Goal: Use online tool/utility: Utilize a website feature to perform a specific function

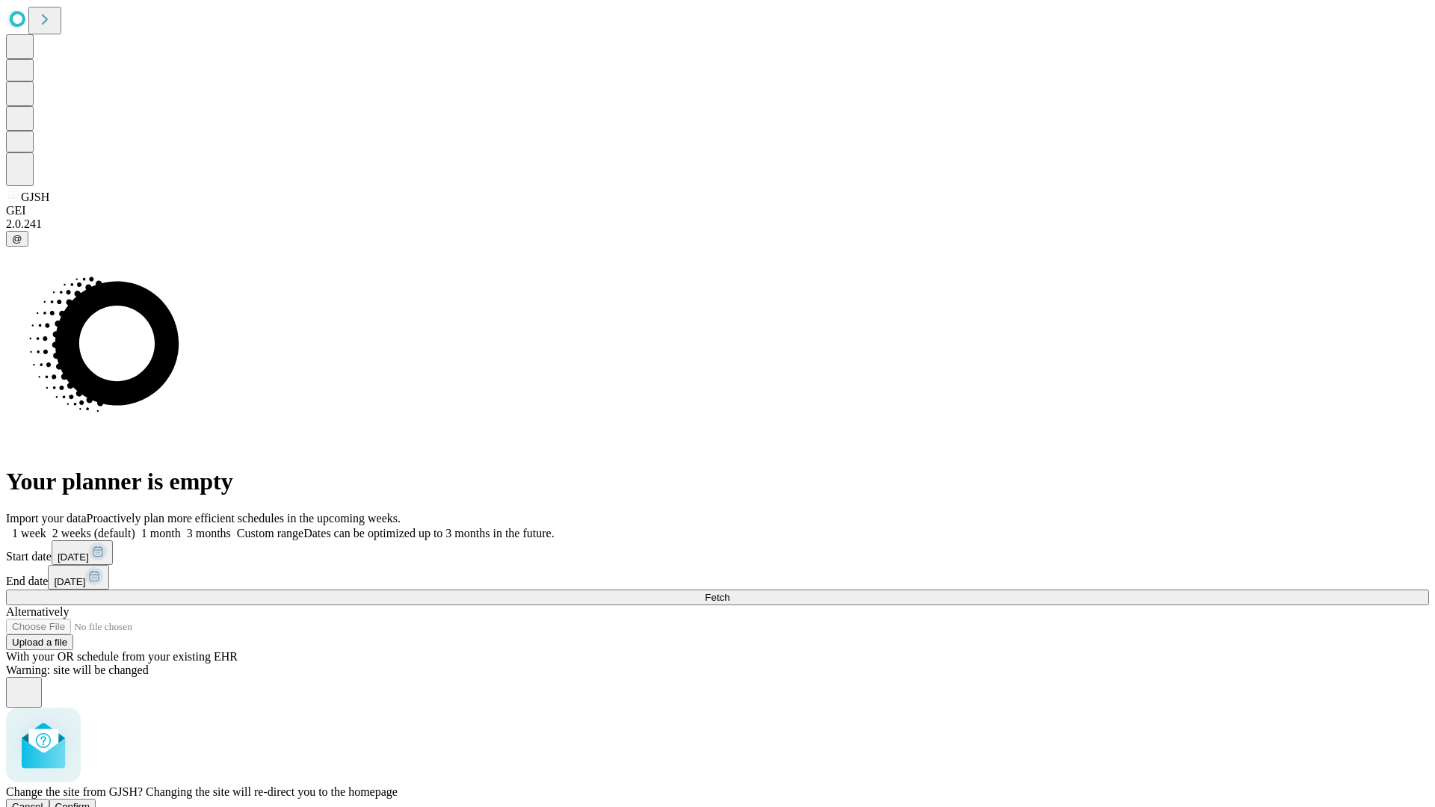
click at [90, 801] on span "Confirm" at bounding box center [72, 806] width 35 height 11
click at [181, 527] on label "1 month" at bounding box center [158, 533] width 46 height 13
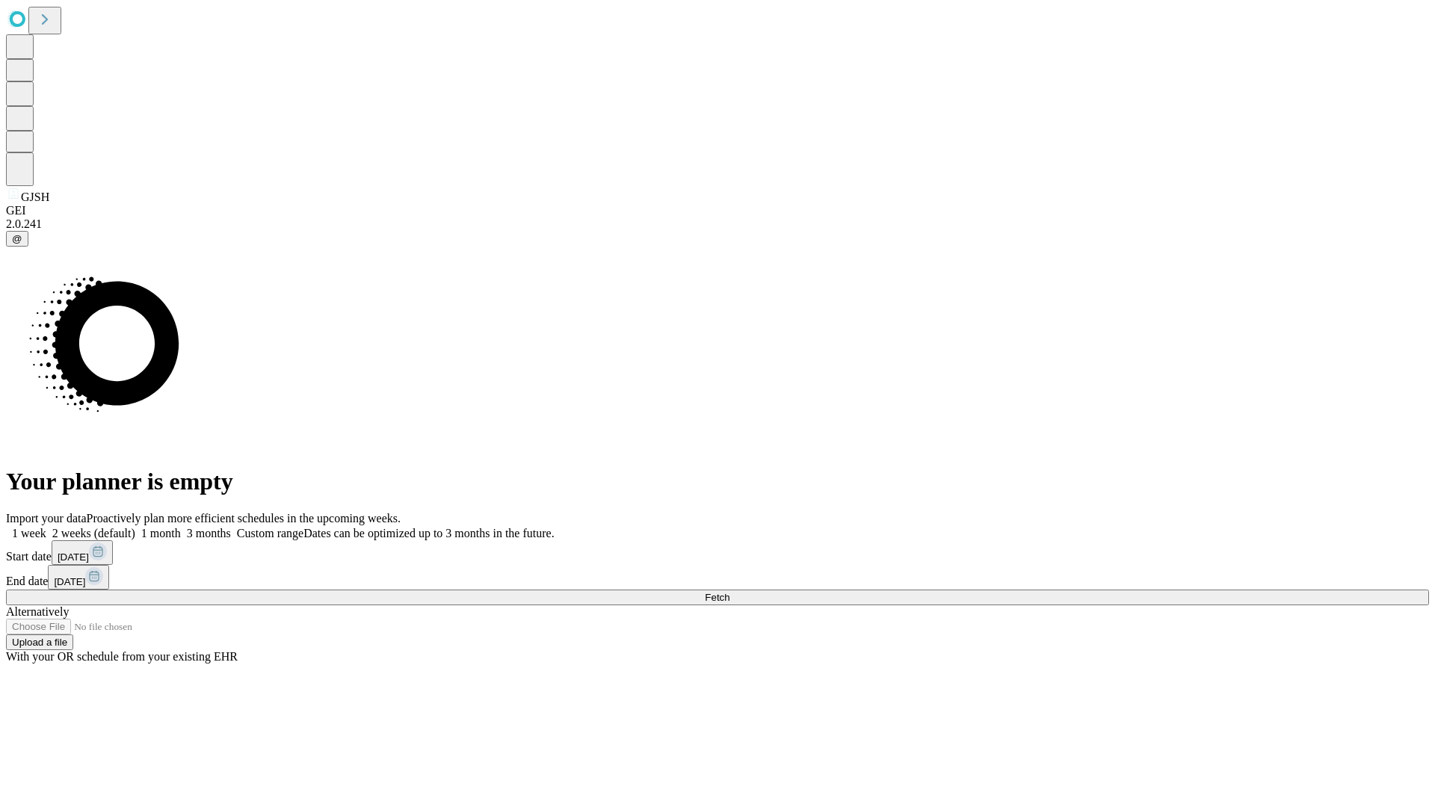
click at [730, 592] on span "Fetch" at bounding box center [717, 597] width 25 height 11
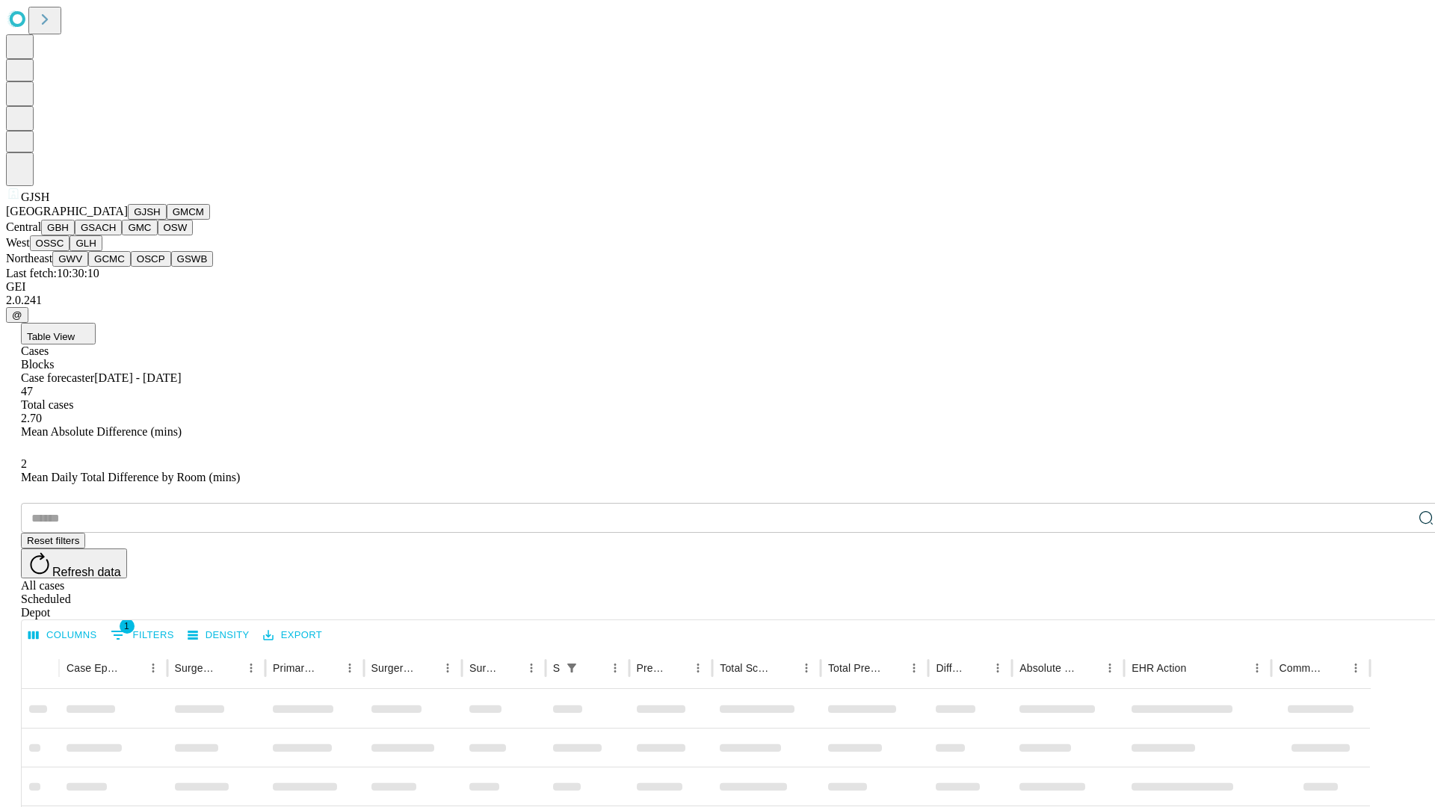
click at [167, 220] on button "GMCM" at bounding box center [188, 212] width 43 height 16
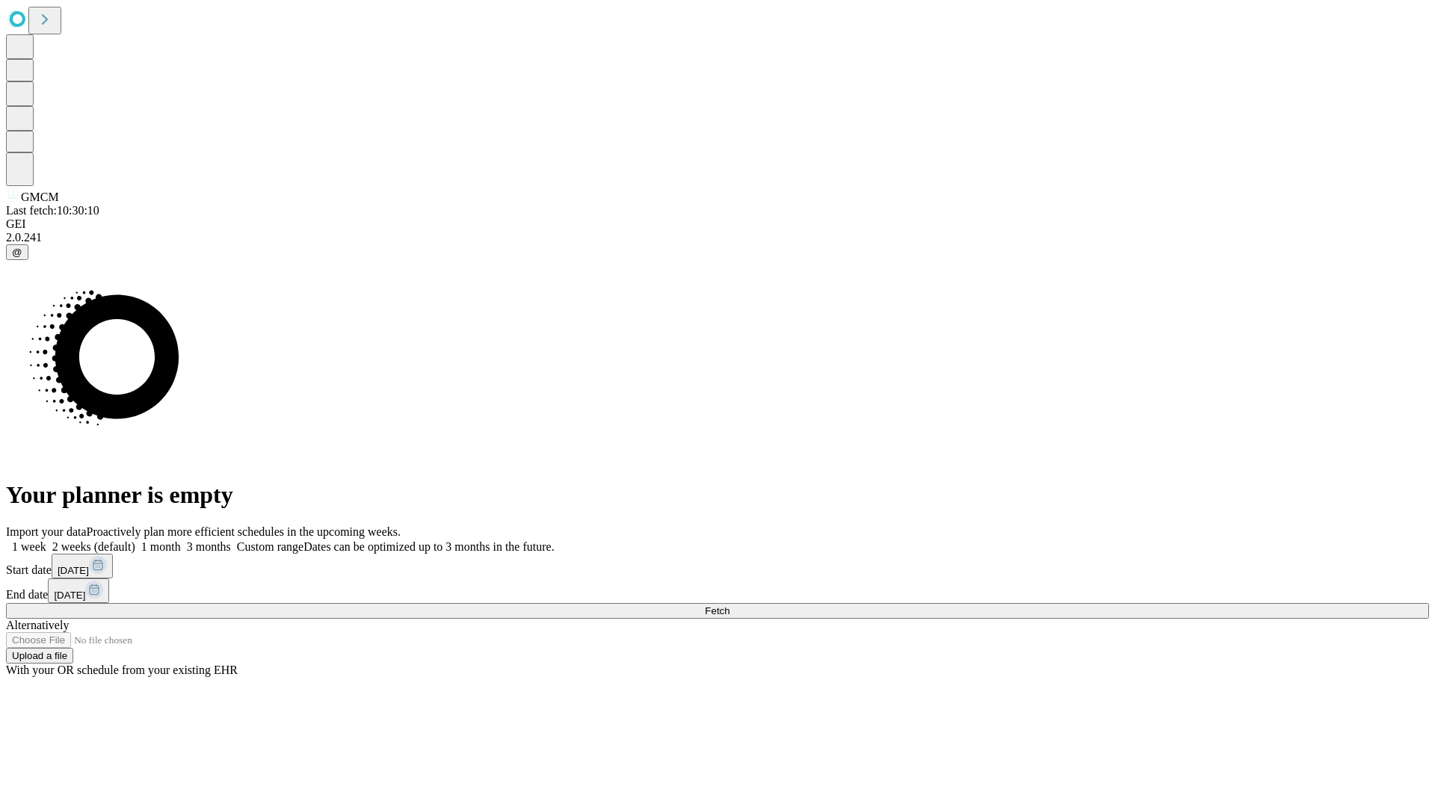
click at [181, 541] on label "1 month" at bounding box center [158, 547] width 46 height 13
click at [730, 606] on span "Fetch" at bounding box center [717, 611] width 25 height 11
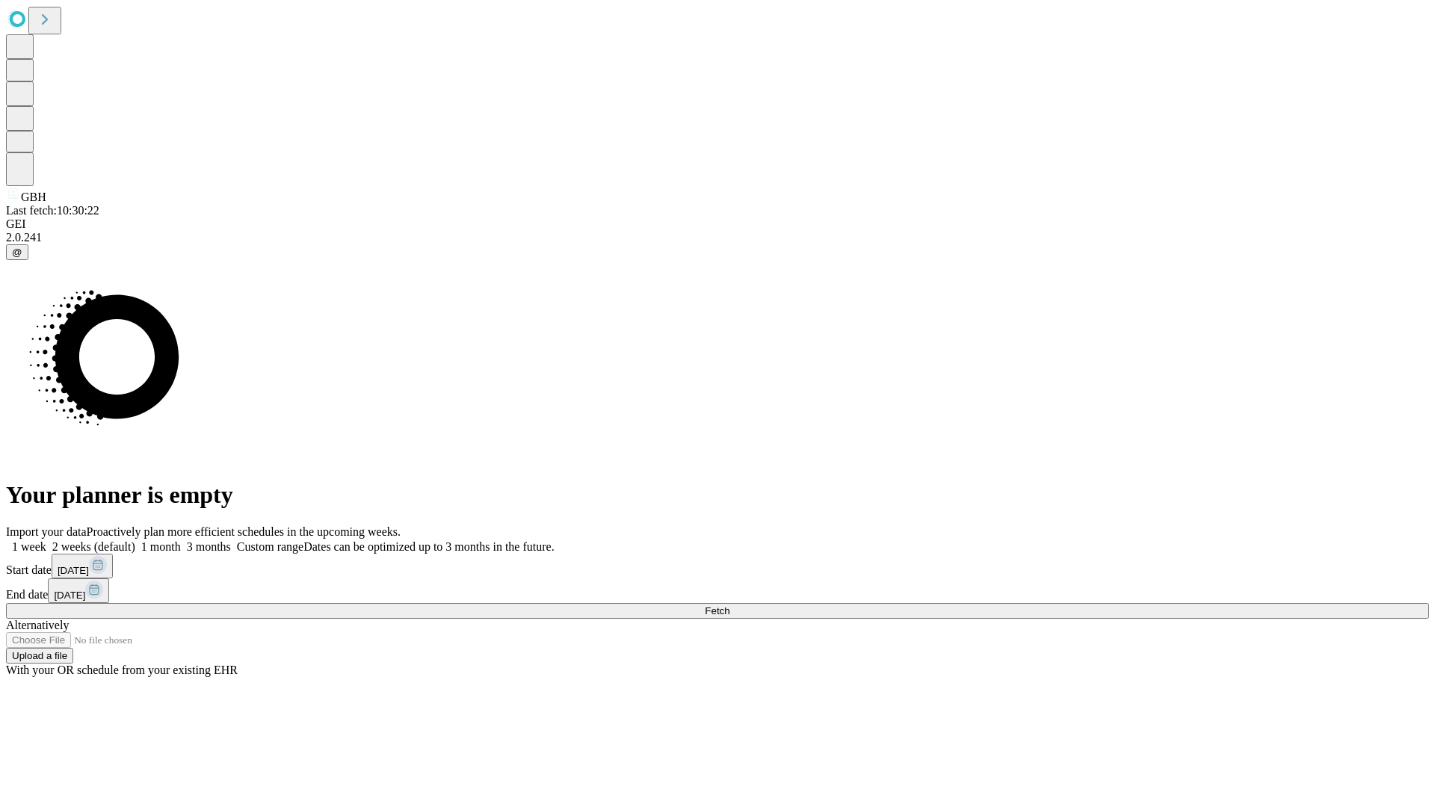
click at [181, 541] on label "1 month" at bounding box center [158, 547] width 46 height 13
click at [730, 606] on span "Fetch" at bounding box center [717, 611] width 25 height 11
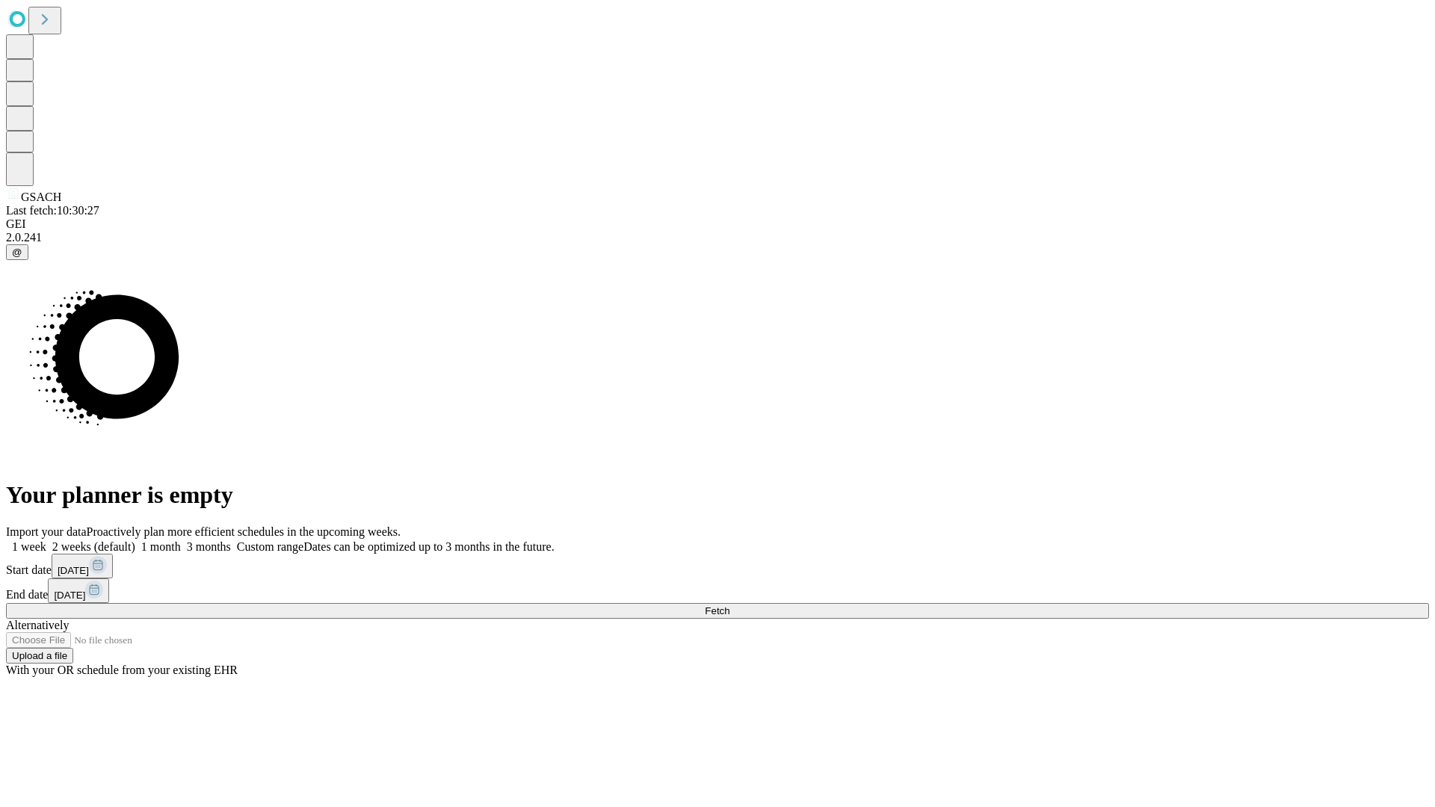
click at [181, 541] on label "1 month" at bounding box center [158, 547] width 46 height 13
click at [730, 606] on span "Fetch" at bounding box center [717, 611] width 25 height 11
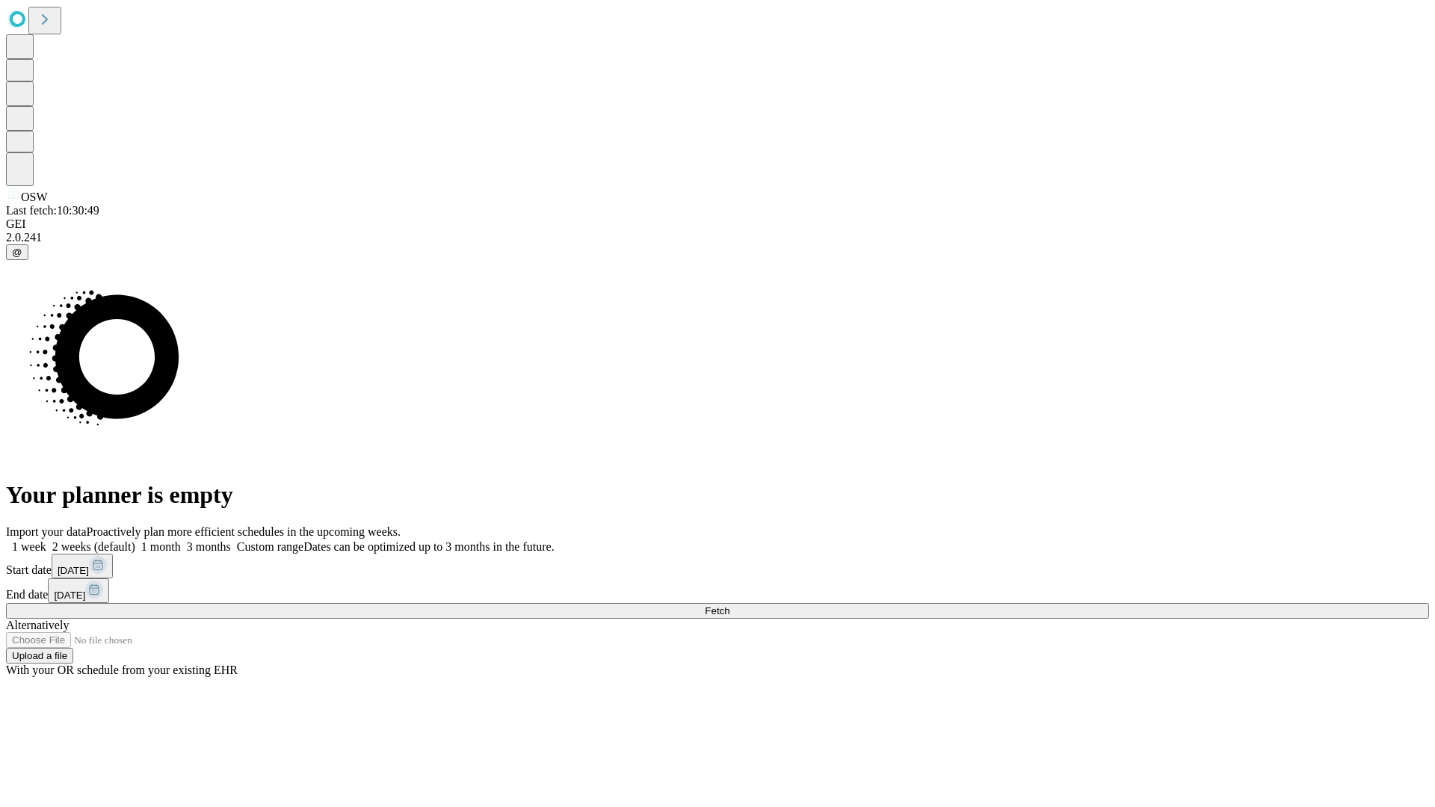
click at [181, 541] on label "1 month" at bounding box center [158, 547] width 46 height 13
click at [730, 606] on span "Fetch" at bounding box center [717, 611] width 25 height 11
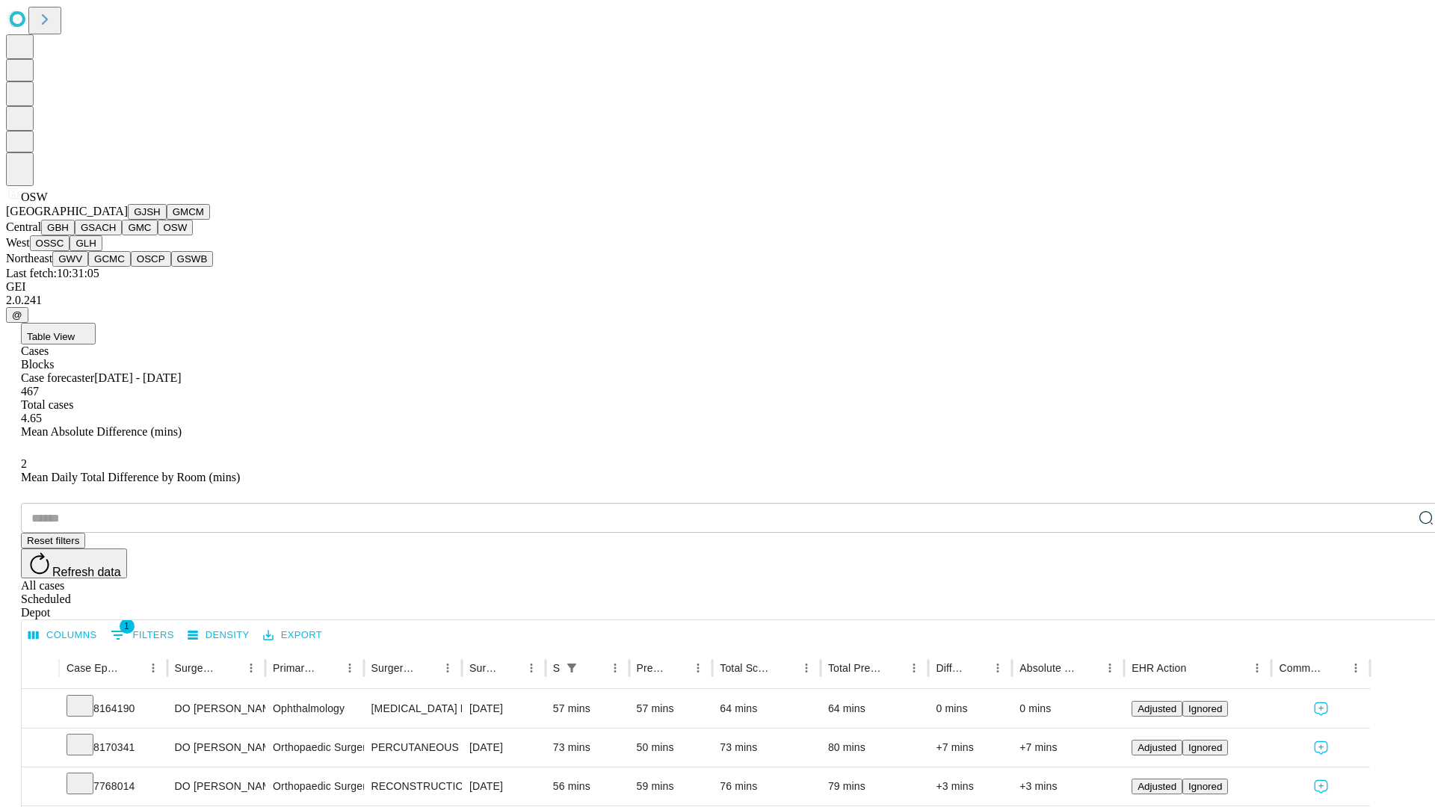
click at [70, 251] on button "OSSC" at bounding box center [50, 244] width 40 height 16
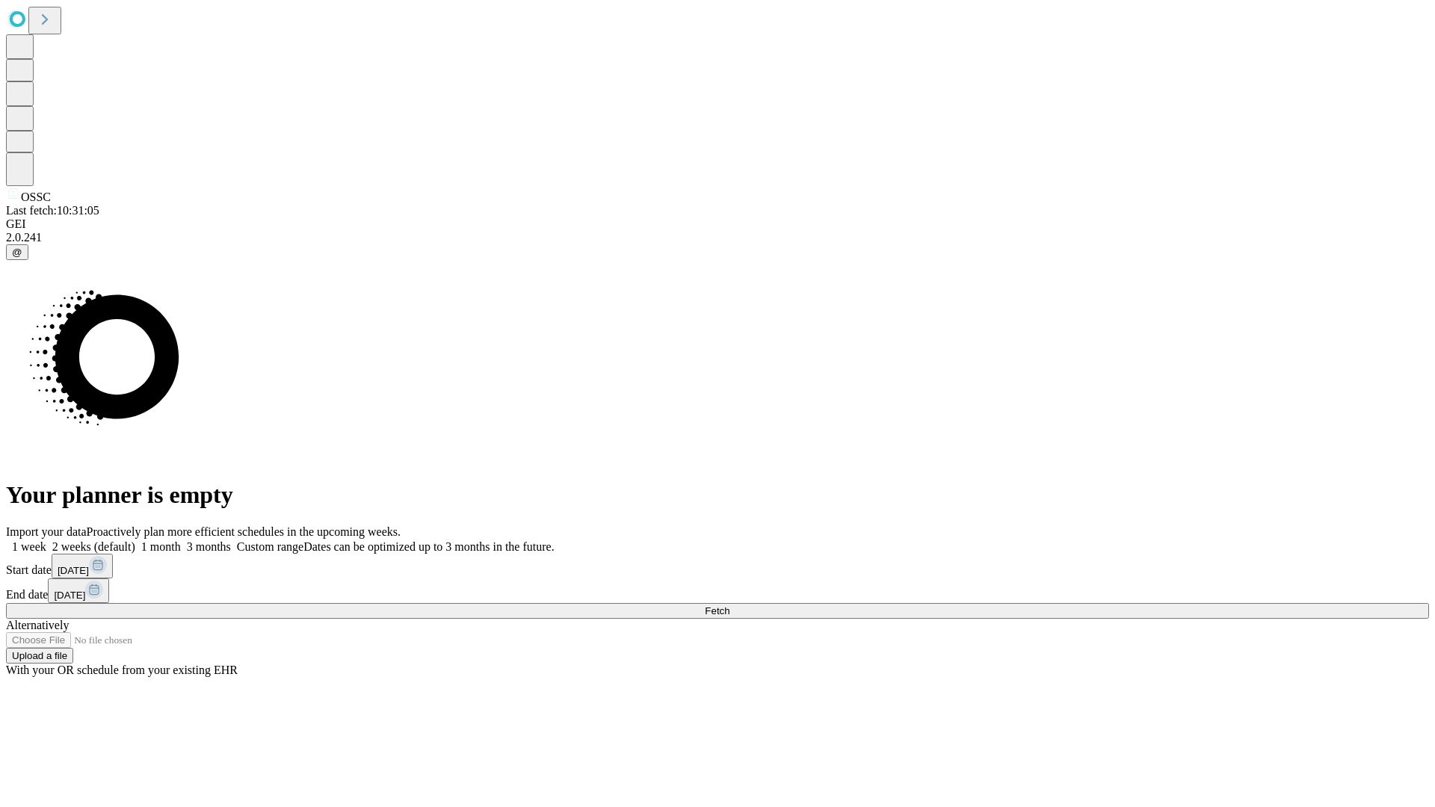
click at [730, 606] on span "Fetch" at bounding box center [717, 611] width 25 height 11
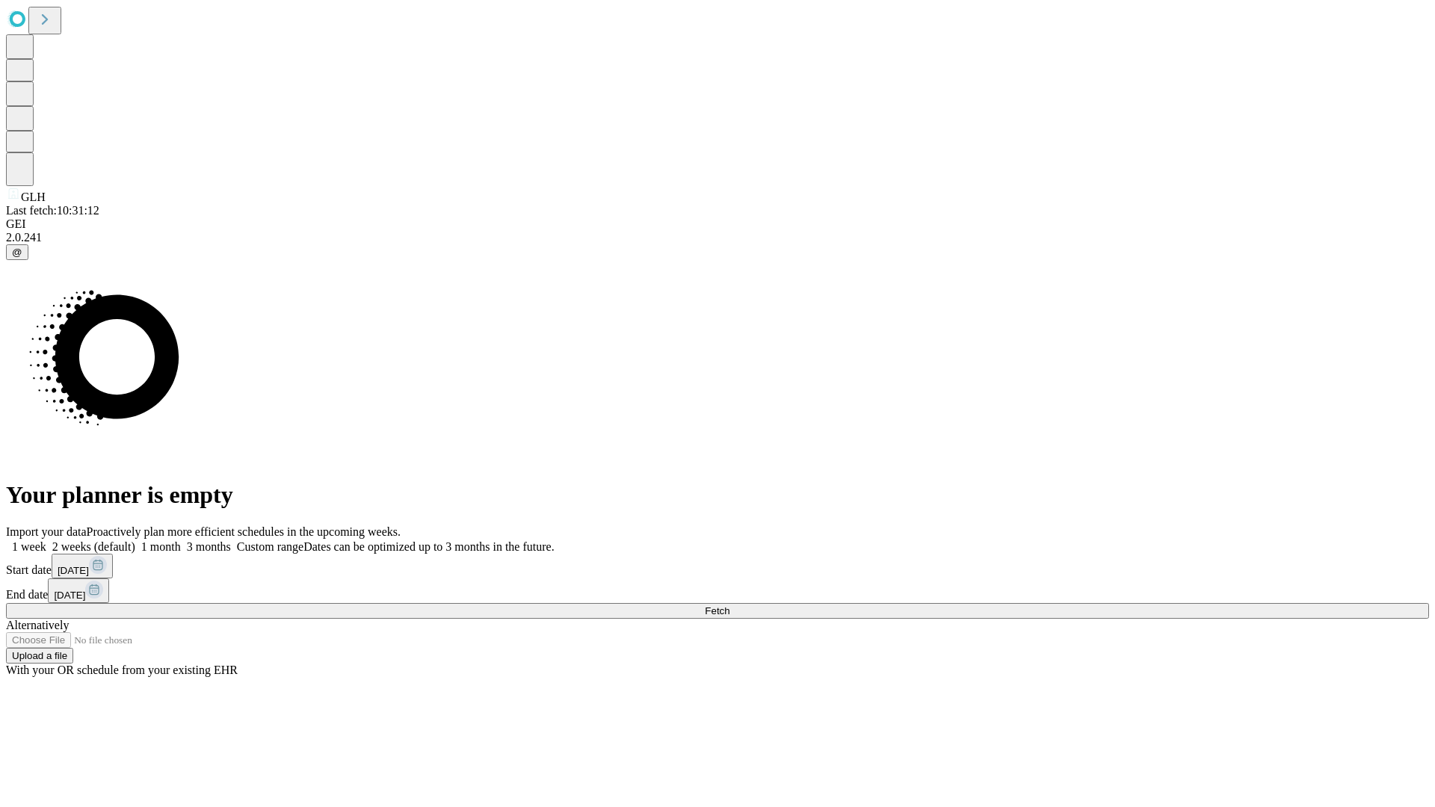
click at [181, 541] on label "1 month" at bounding box center [158, 547] width 46 height 13
click at [730, 606] on span "Fetch" at bounding box center [717, 611] width 25 height 11
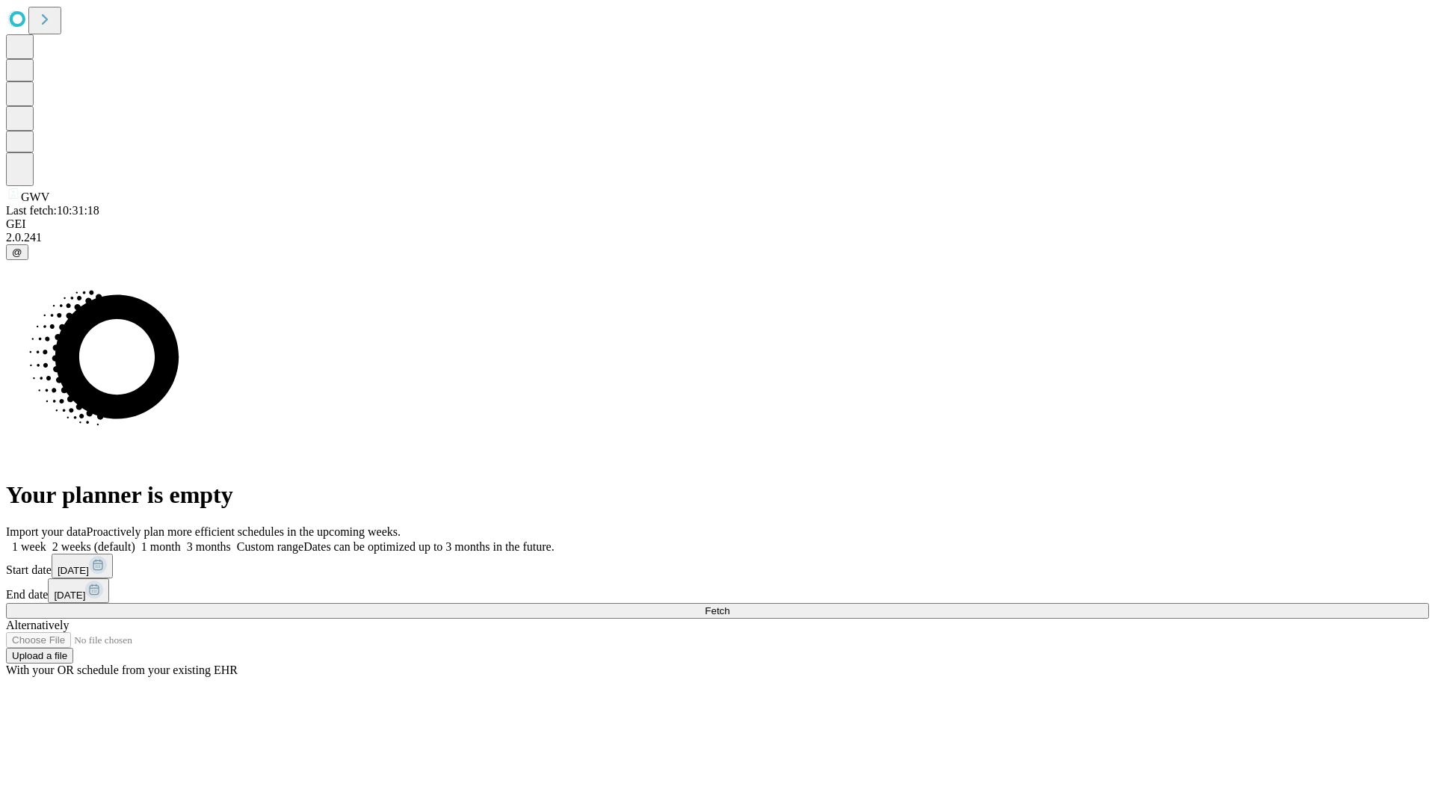
click at [181, 541] on label "1 month" at bounding box center [158, 547] width 46 height 13
click at [730, 606] on span "Fetch" at bounding box center [717, 611] width 25 height 11
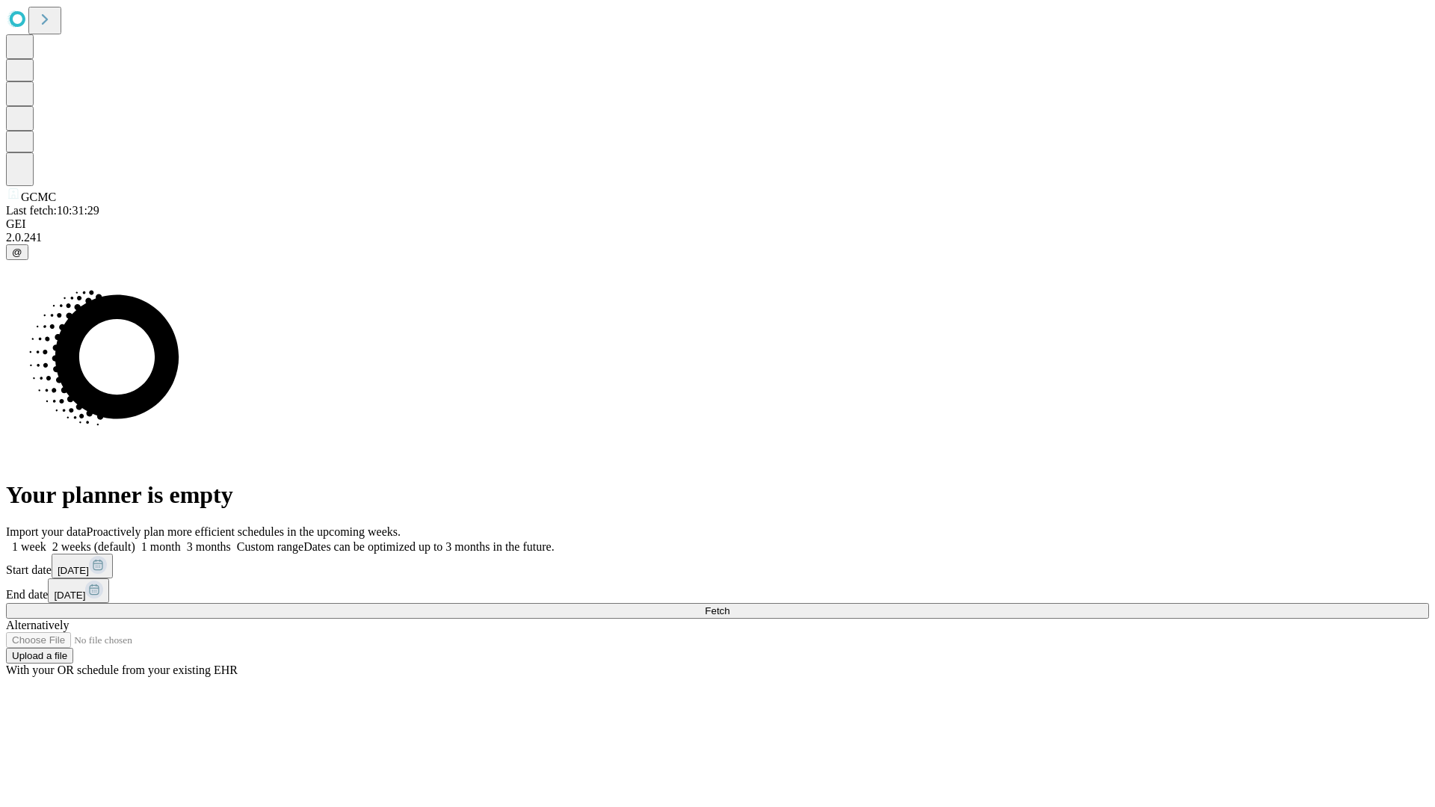
click at [181, 541] on label "1 month" at bounding box center [158, 547] width 46 height 13
click at [730, 606] on span "Fetch" at bounding box center [717, 611] width 25 height 11
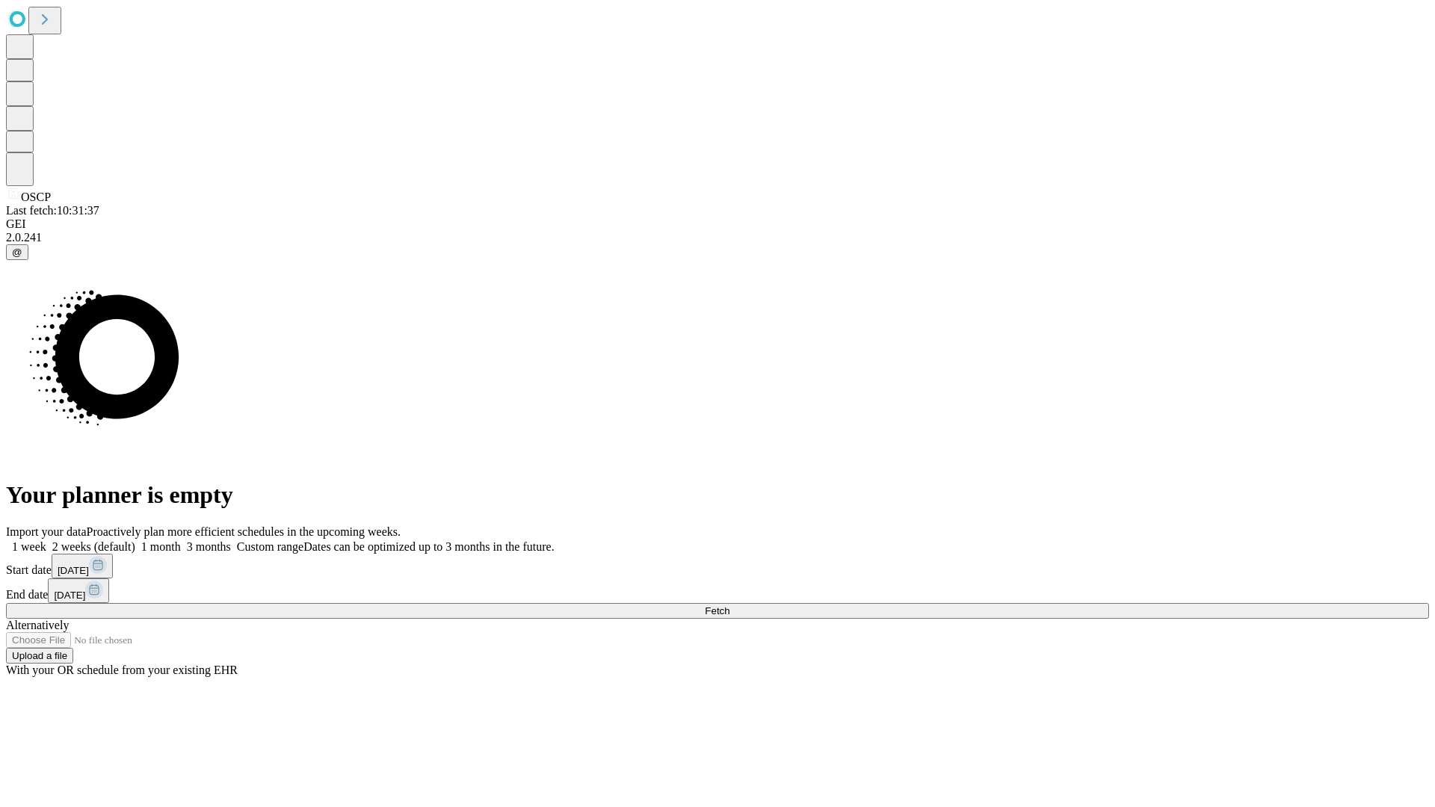
click at [181, 541] on label "1 month" at bounding box center [158, 547] width 46 height 13
click at [730, 606] on span "Fetch" at bounding box center [717, 611] width 25 height 11
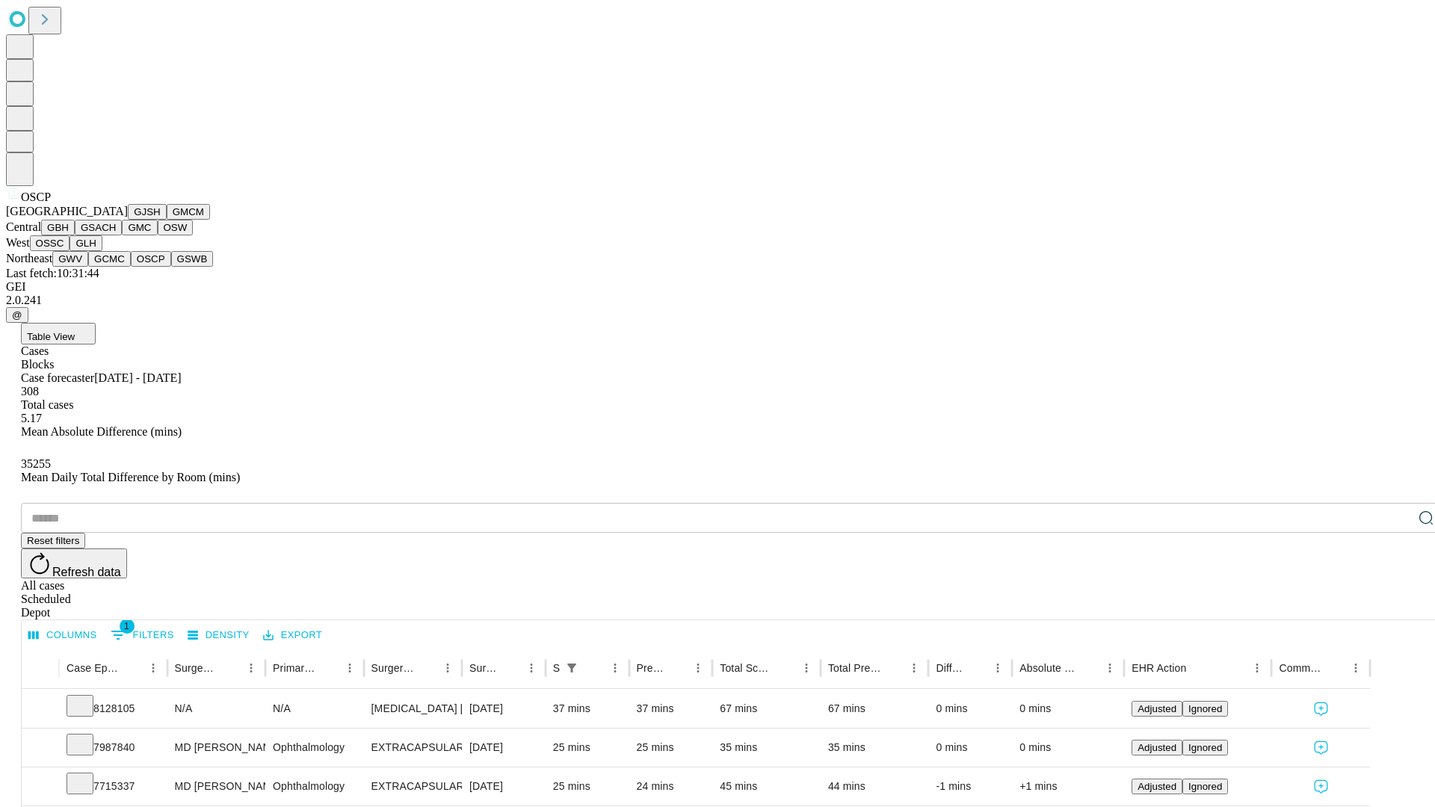
click at [171, 267] on button "GSWB" at bounding box center [192, 259] width 43 height 16
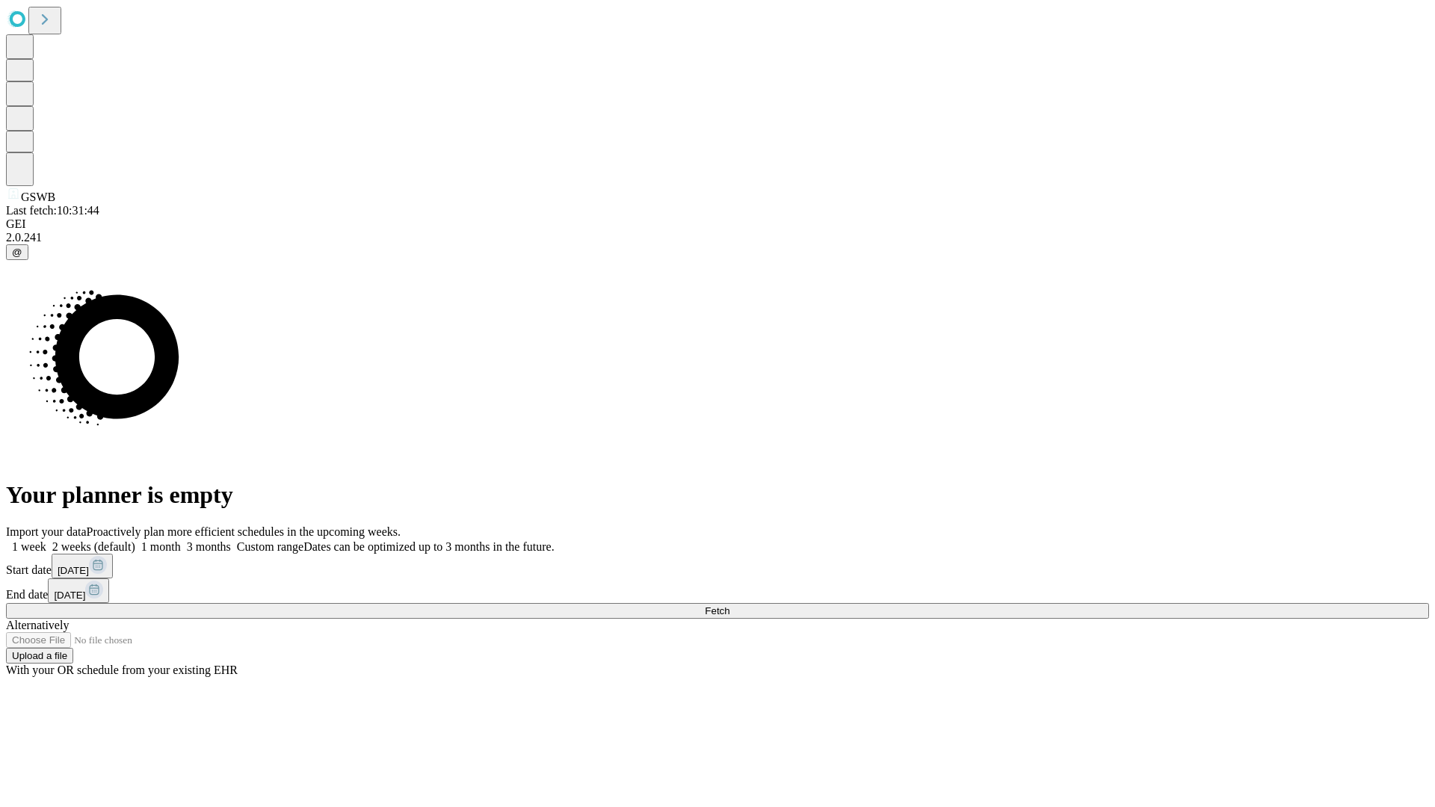
click at [181, 541] on label "1 month" at bounding box center [158, 547] width 46 height 13
click at [730, 606] on span "Fetch" at bounding box center [717, 611] width 25 height 11
